Goal: Information Seeking & Learning: Learn about a topic

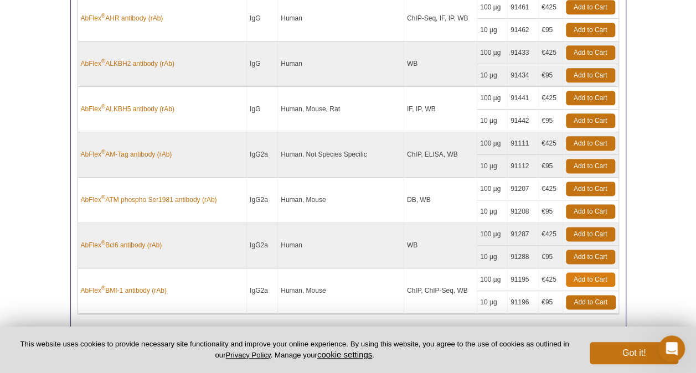
scroll to position [703, 0]
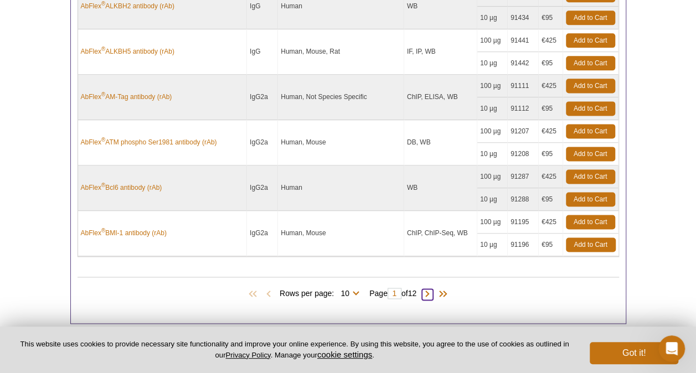
click at [431, 289] on span at bounding box center [427, 294] width 11 height 11
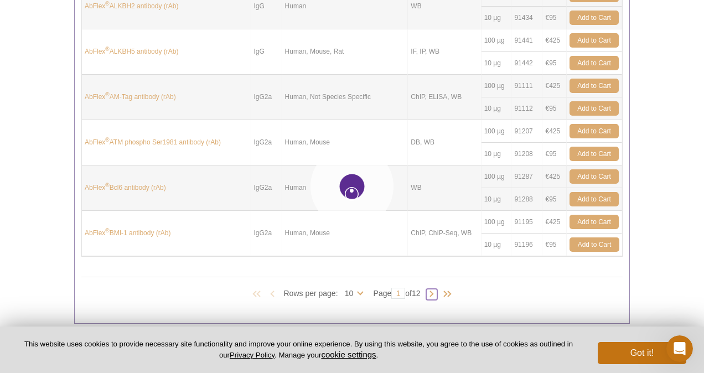
type input "2"
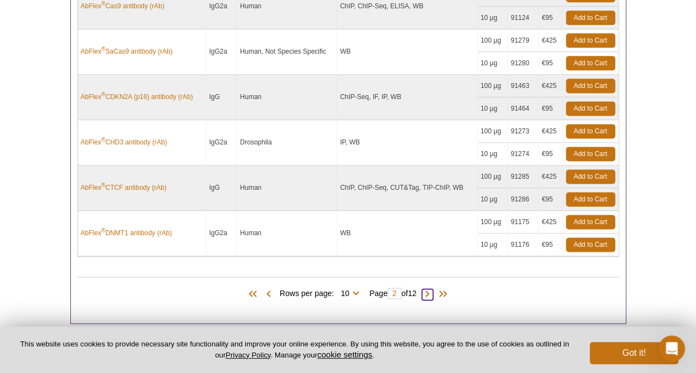
click at [431, 289] on span at bounding box center [427, 294] width 11 height 11
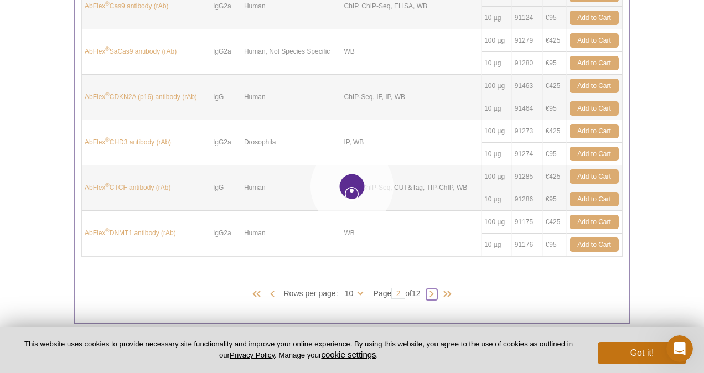
type input "3"
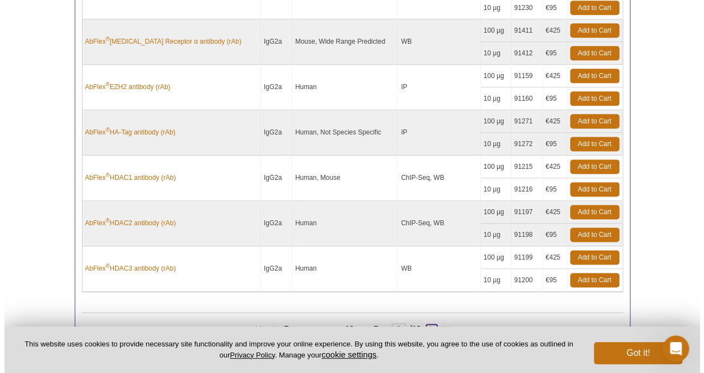
scroll to position [758, 0]
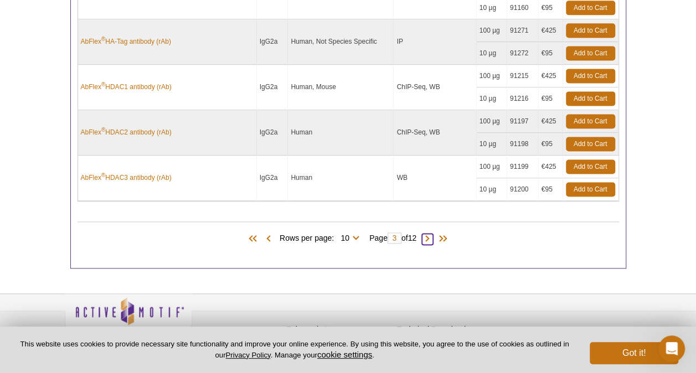
click at [432, 234] on span at bounding box center [427, 239] width 11 height 11
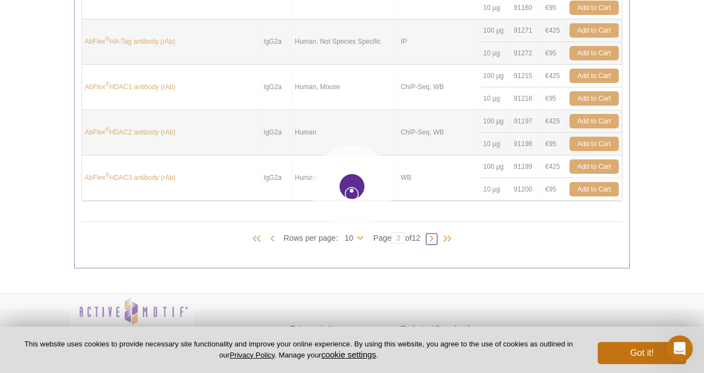
type input "4"
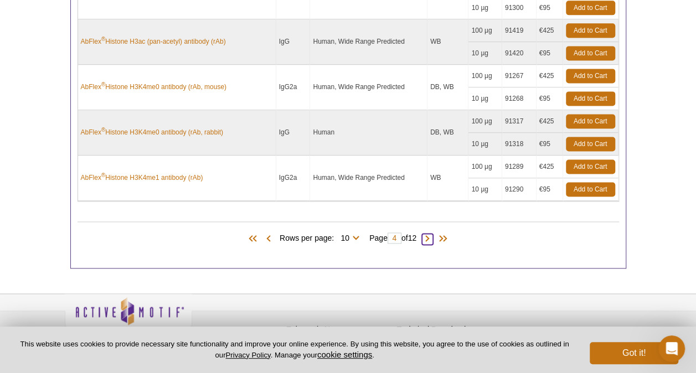
click at [432, 234] on span at bounding box center [427, 239] width 11 height 11
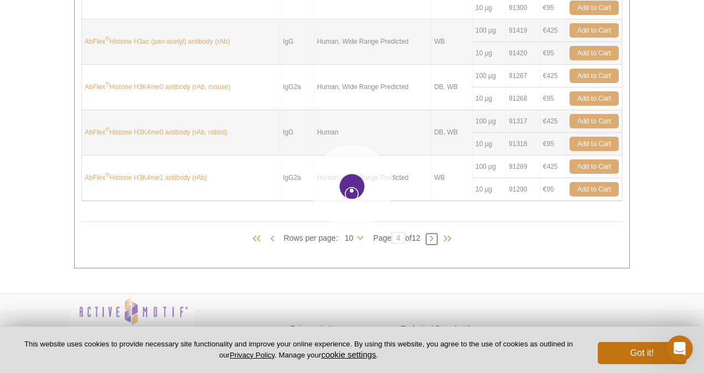
type input "5"
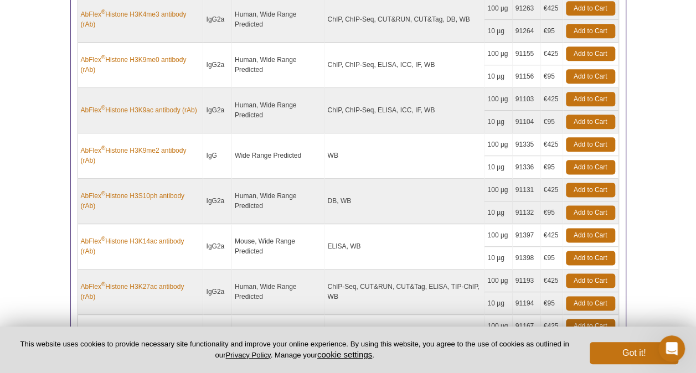
scroll to position [492, 0]
